Goal: Transaction & Acquisition: Purchase product/service

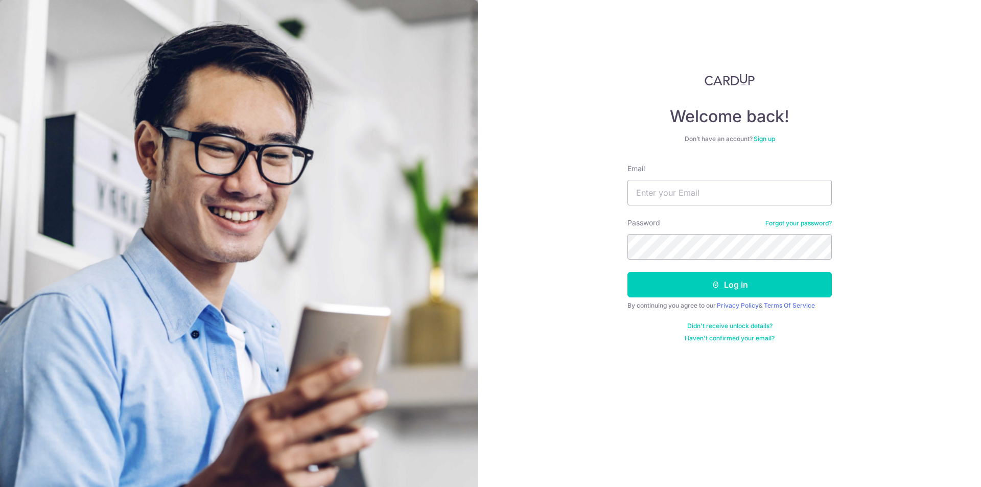
type input "ngxinxiang@gmail.com"
click at [687, 264] on form "Email ngxinxiang@gmail.com Password Forgot your password? Log in By continuing …" at bounding box center [730, 253] width 204 height 179
click at [767, 288] on button "Log in" at bounding box center [730, 285] width 204 height 26
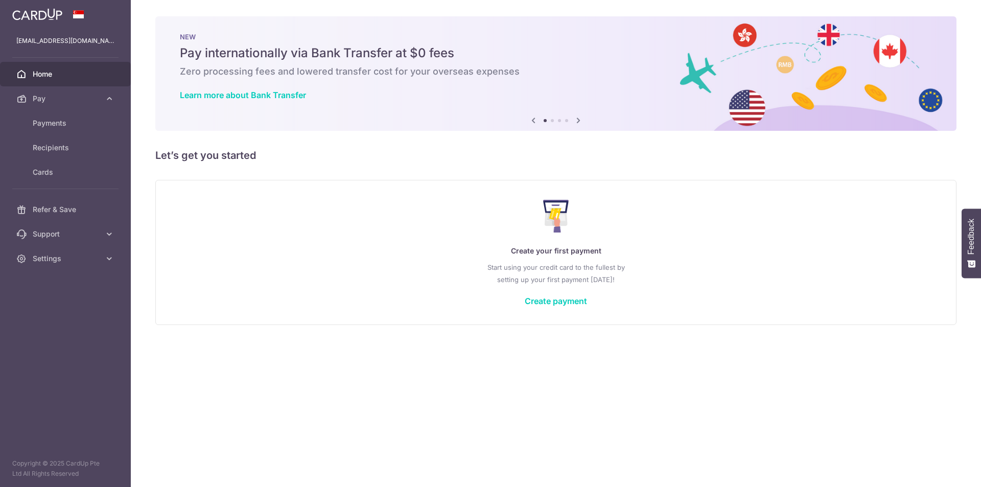
click at [554, 285] on p "Start using your credit card to the fullest by setting up your first payment to…" at bounding box center [556, 273] width 760 height 25
click at [549, 300] on link "Create payment" at bounding box center [556, 301] width 62 height 10
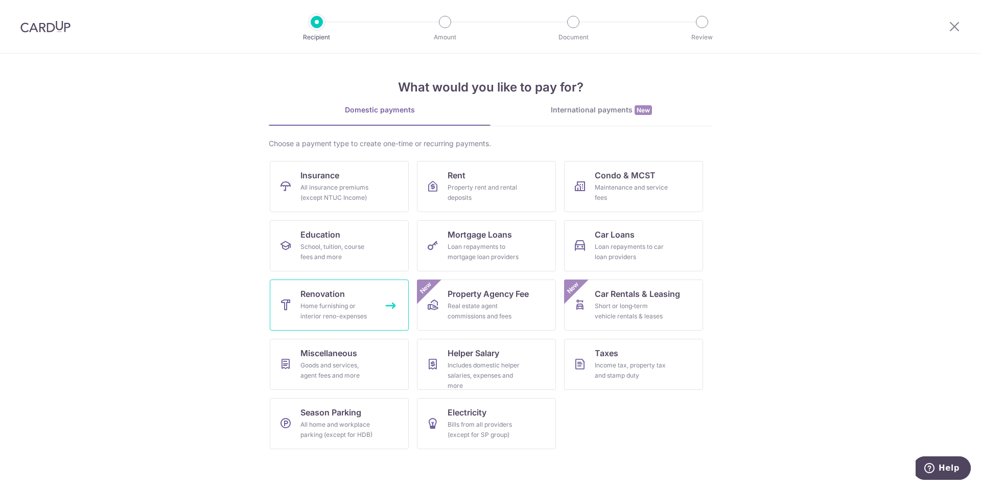
click at [330, 296] on span "Renovation" at bounding box center [323, 294] width 44 height 12
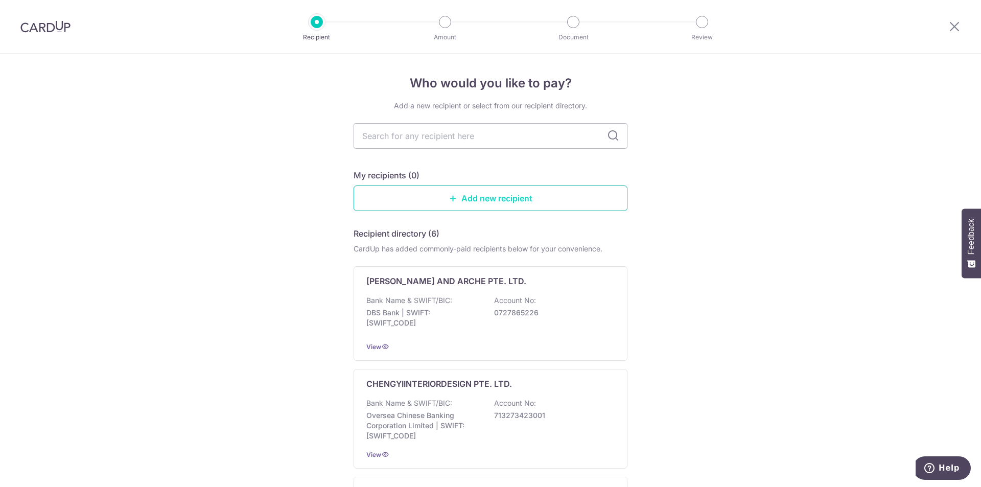
click at [479, 199] on link "Add new recipient" at bounding box center [491, 199] width 274 height 26
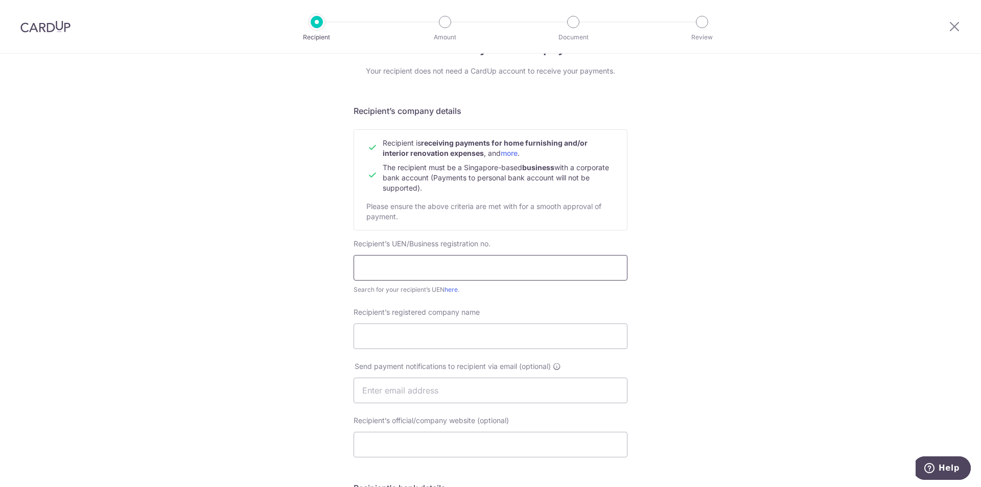
scroll to position [51, 0]
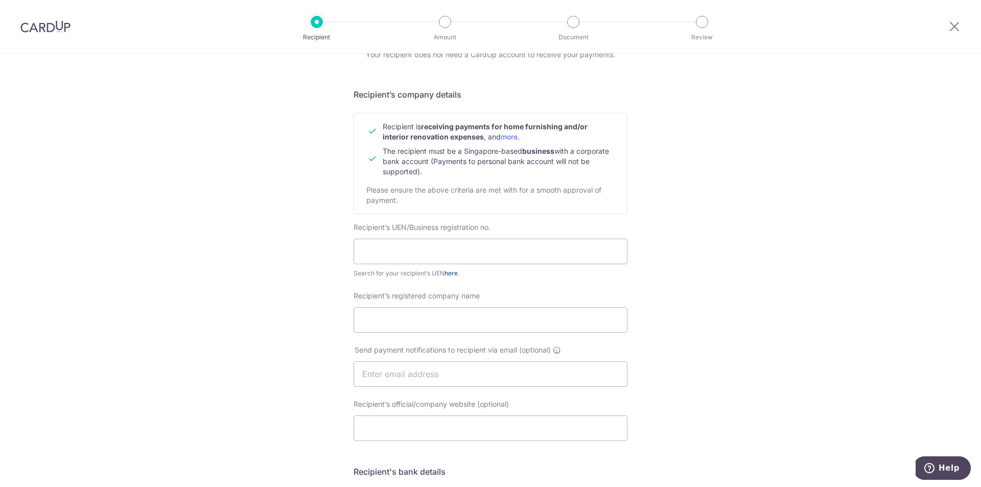
click at [453, 271] on link "here" at bounding box center [451, 273] width 13 height 8
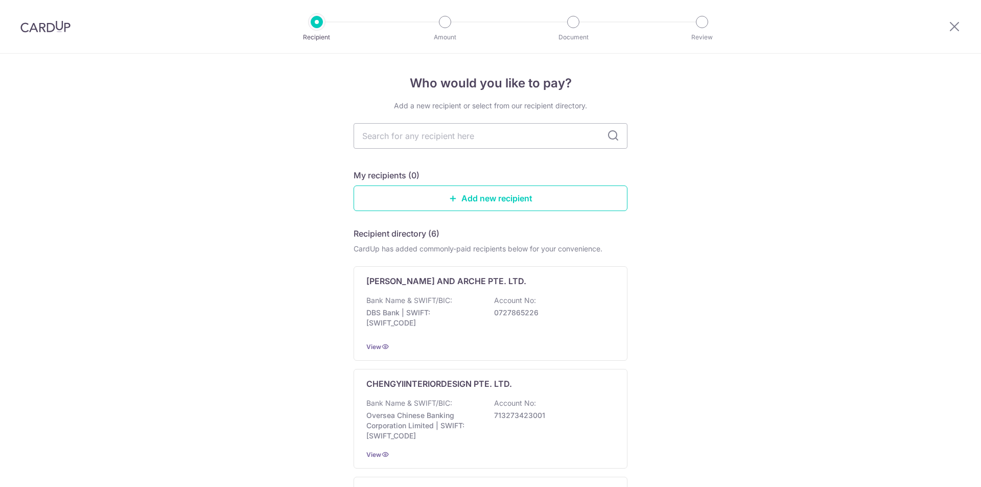
click at [476, 144] on input "text" at bounding box center [491, 136] width 274 height 26
type input "Le Interior Affairs"
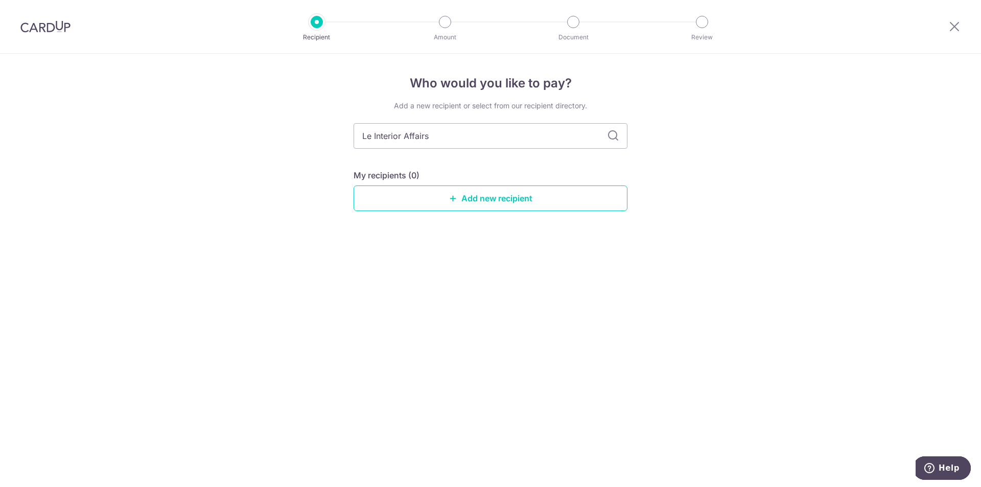
drag, startPoint x: 444, startPoint y: 137, endPoint x: 295, endPoint y: 114, distance: 150.4
click at [313, 126] on div "Who would you like to pay? Add a new recipient or select from our recipient dir…" at bounding box center [490, 270] width 981 height 433
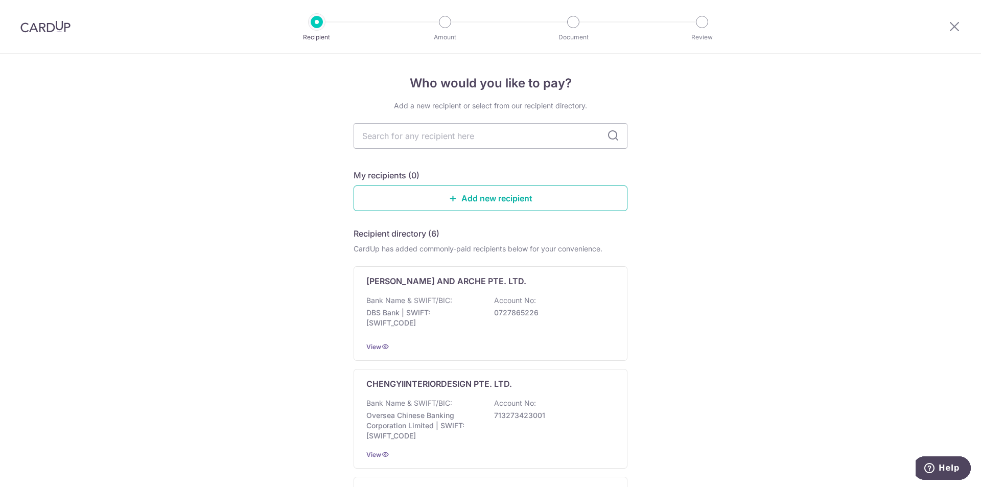
click at [489, 196] on link "Add new recipient" at bounding box center [491, 199] width 274 height 26
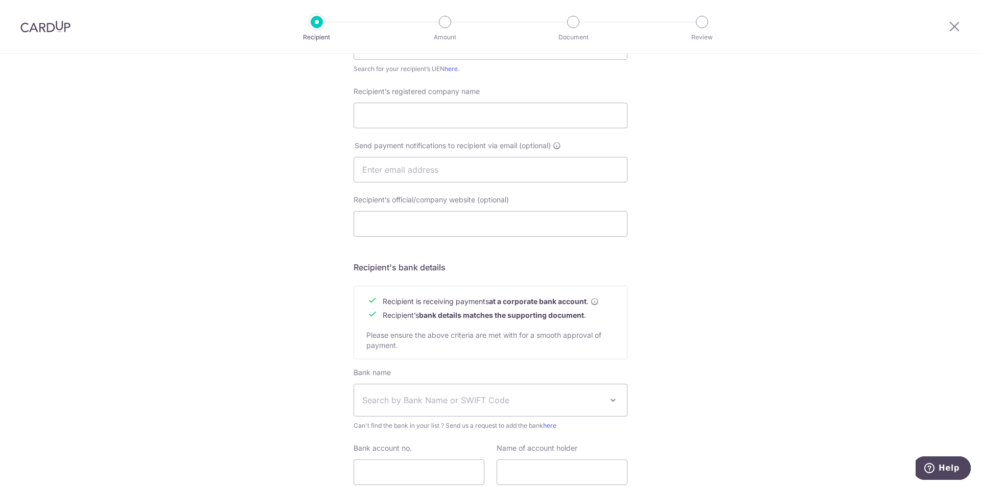
scroll to position [335, 0]
